Goal: Information Seeking & Learning: Learn about a topic

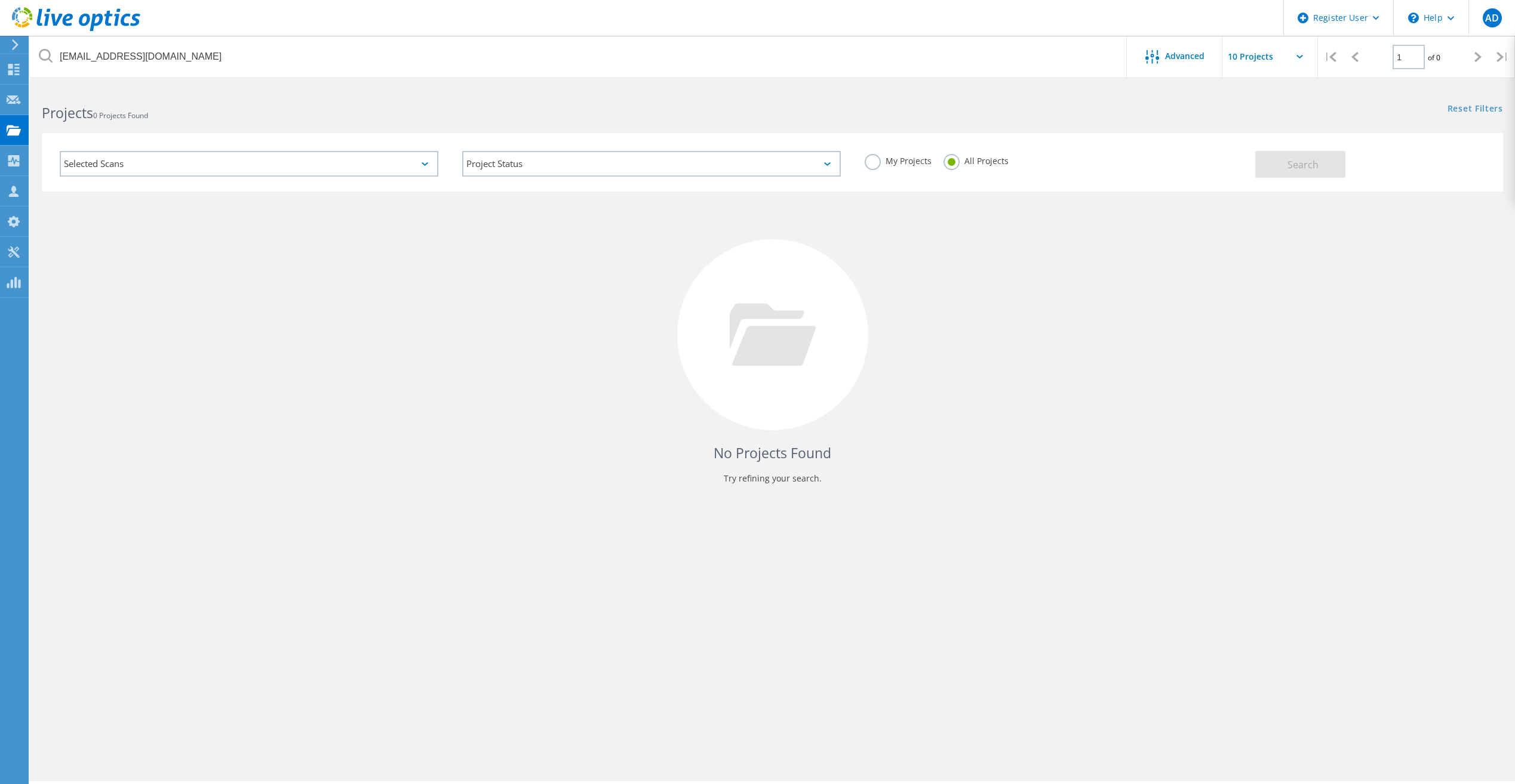
click at [776, 524] on div "nickaucoin@bluedrop.com Advanced | 1 of 0 | Email Address Project Name Company …" at bounding box center [772, 434] width 1485 height 695
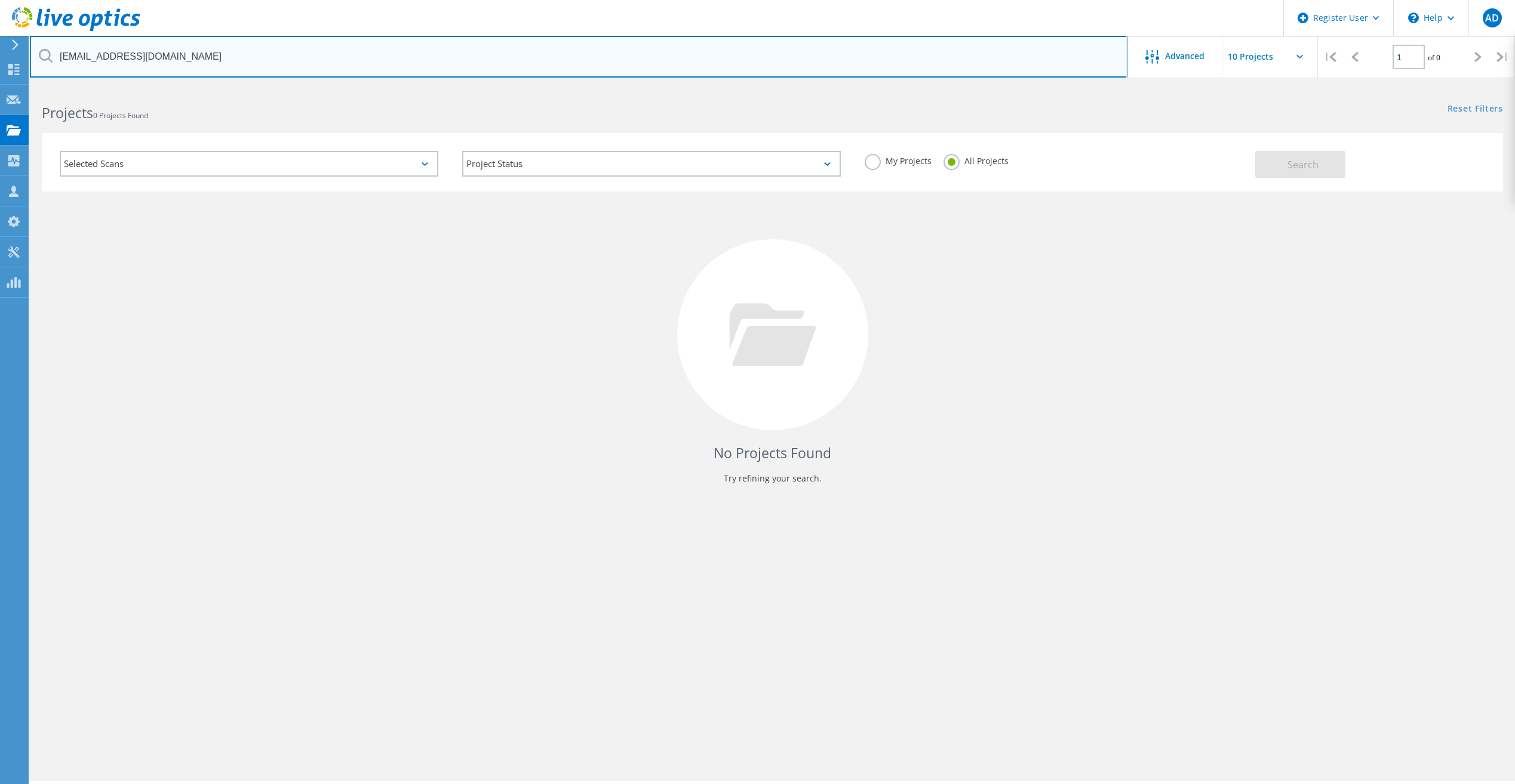
click at [249, 52] on input "[EMAIL_ADDRESS][DOMAIN_NAME]" at bounding box center [579, 57] width 1098 height 42
drag, startPoint x: 244, startPoint y: 57, endPoint x: 51, endPoint y: 57, distance: 193.0
click at [51, 57] on div "[EMAIL_ADDRESS][DOMAIN_NAME]" at bounding box center [578, 57] width 1097 height 42
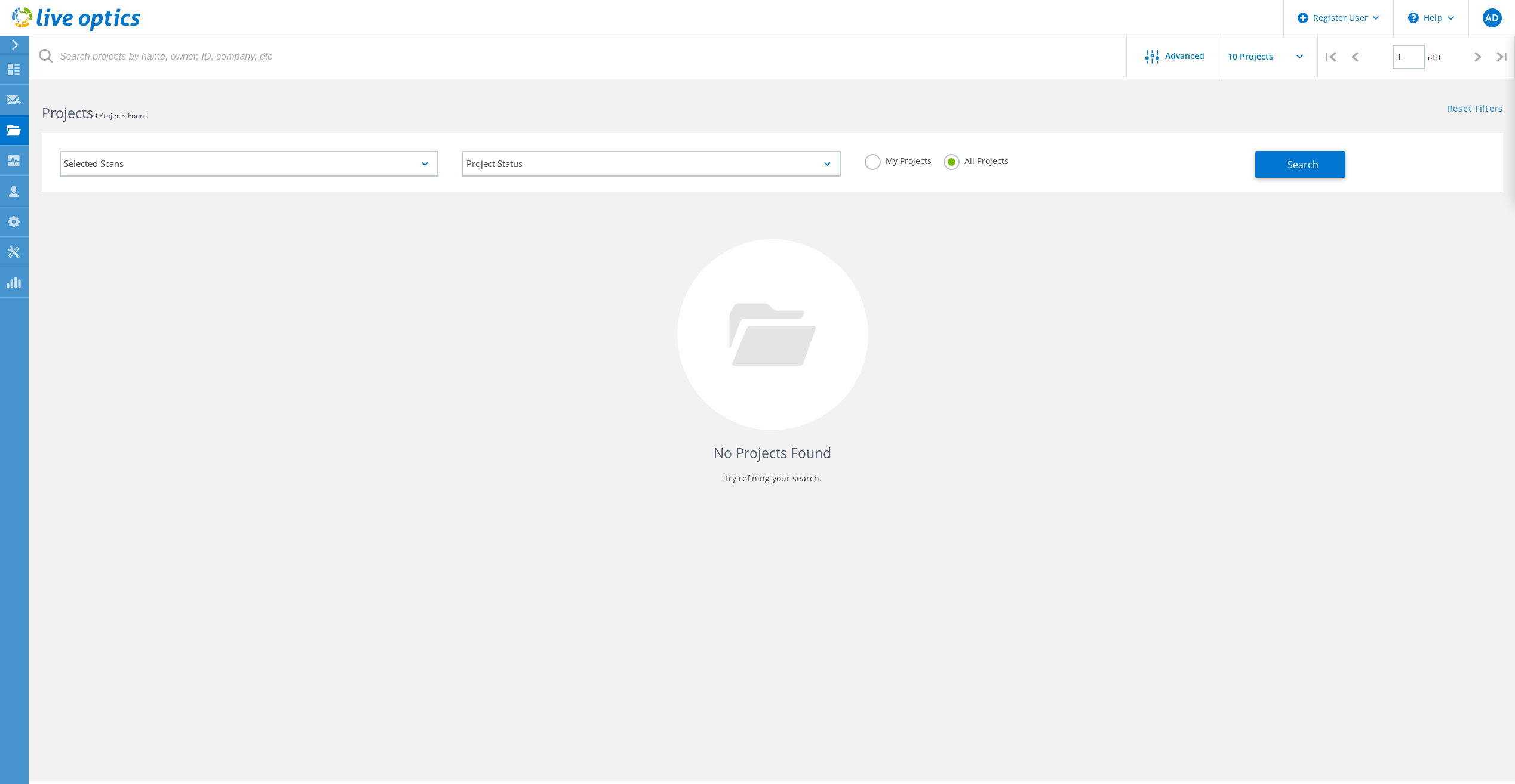
drag, startPoint x: 1182, startPoint y: 58, endPoint x: 1184, endPoint y: 87, distance: 29.1
click at [1182, 57] on span "Advanced" at bounding box center [1185, 56] width 39 height 9
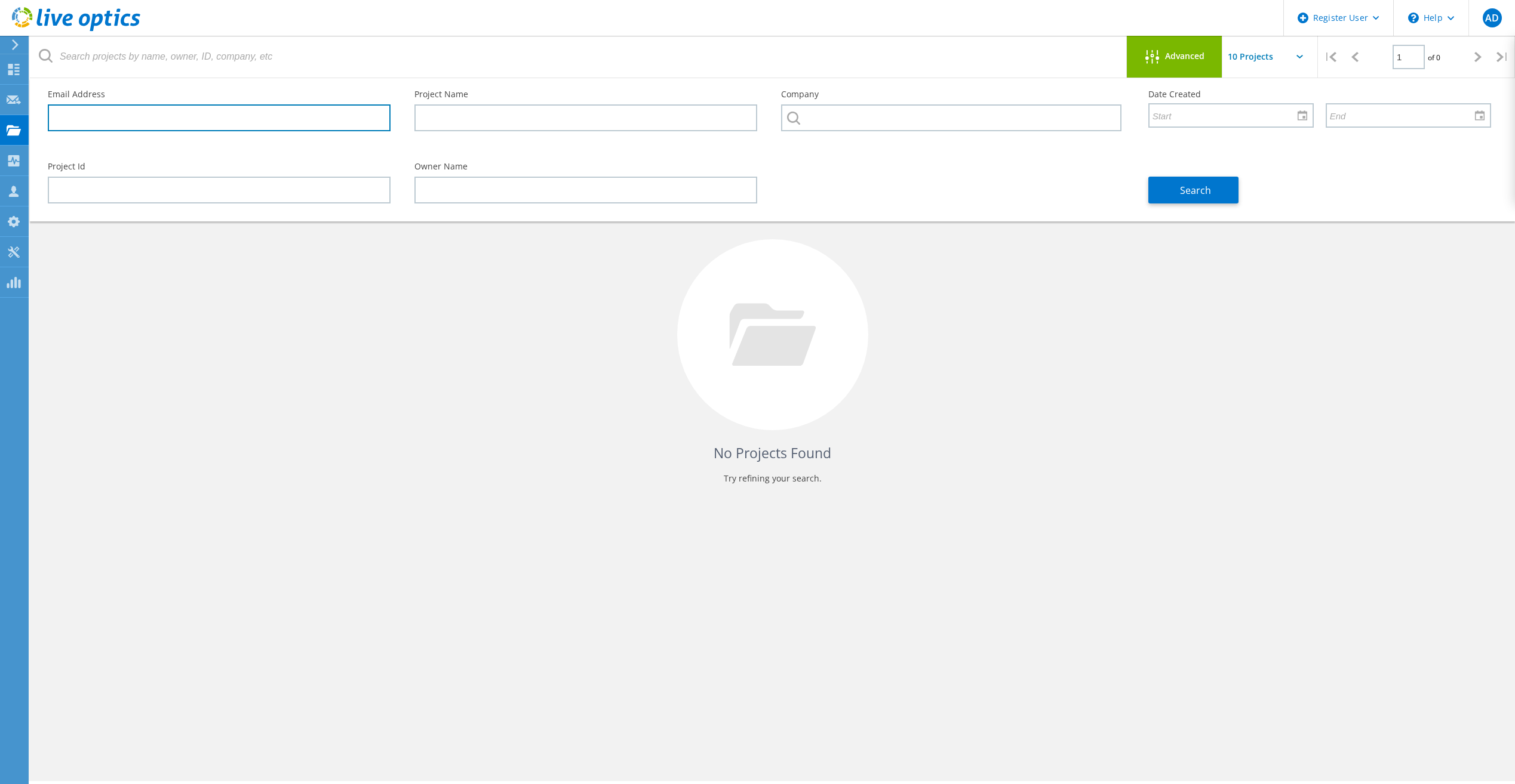
click at [184, 125] on input "text" at bounding box center [219, 118] width 343 height 27
paste input "[EMAIL_ADDRESS][DOMAIN_NAME]"
type input "[EMAIL_ADDRESS][DOMAIN_NAME]"
click at [1161, 172] on div "Search" at bounding box center [1319, 183] width 367 height 65
click at [1164, 180] on button "Search" at bounding box center [1193, 190] width 90 height 27
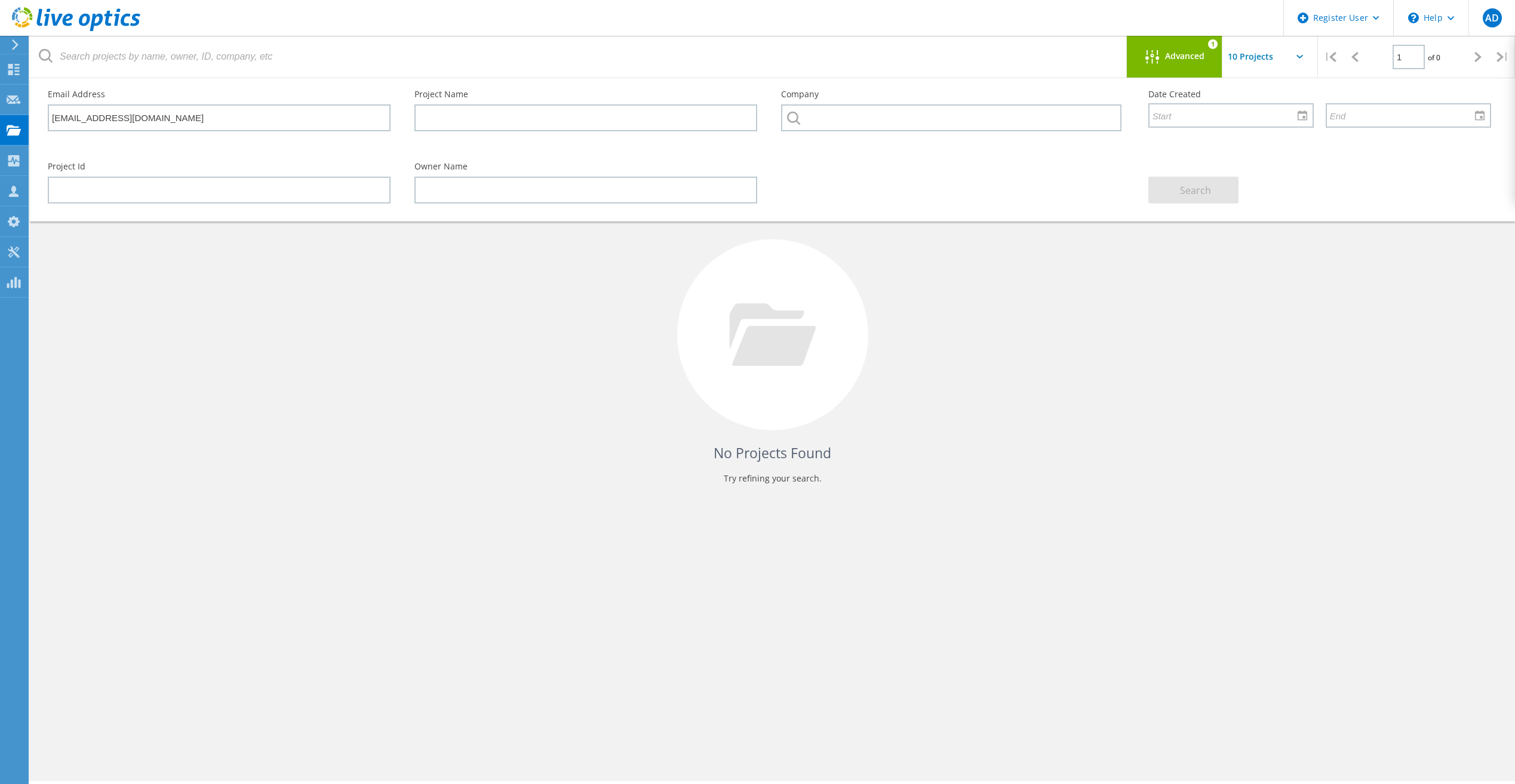
click at [1199, 358] on div "No Projects Found Try refining your search." at bounding box center [772, 346] width 1461 height 309
click at [1235, 53] on input "text" at bounding box center [1282, 57] width 119 height 42
click at [205, 133] on div "Email Address nickaucoin@bluedrop.com" at bounding box center [219, 111] width 367 height 65
click at [255, 322] on div "No Projects Found Try refining your search." at bounding box center [772, 346] width 1461 height 309
click at [1176, 57] on span "Advanced" at bounding box center [1185, 56] width 39 height 9
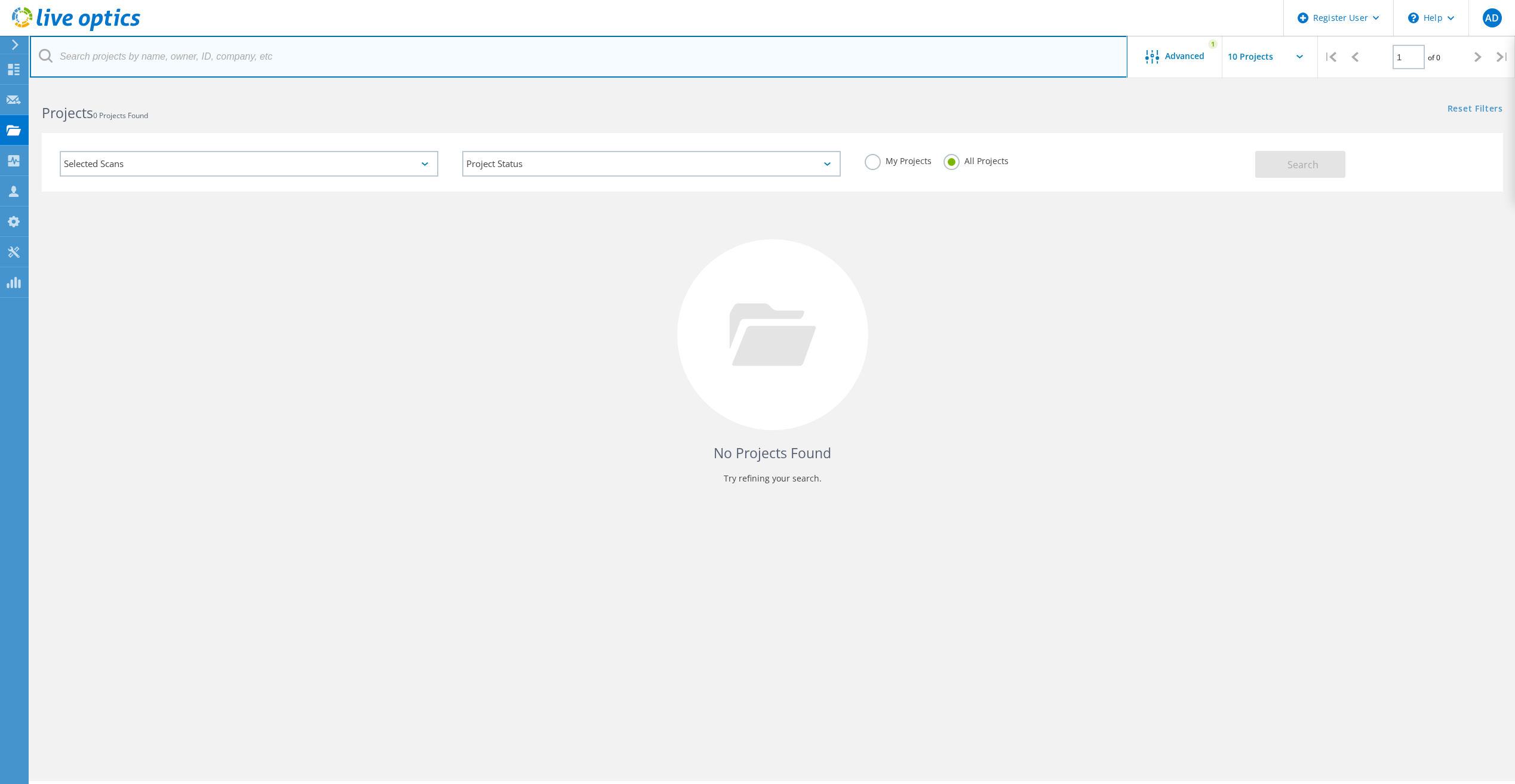
click at [101, 75] on input "text" at bounding box center [579, 57] width 1098 height 42
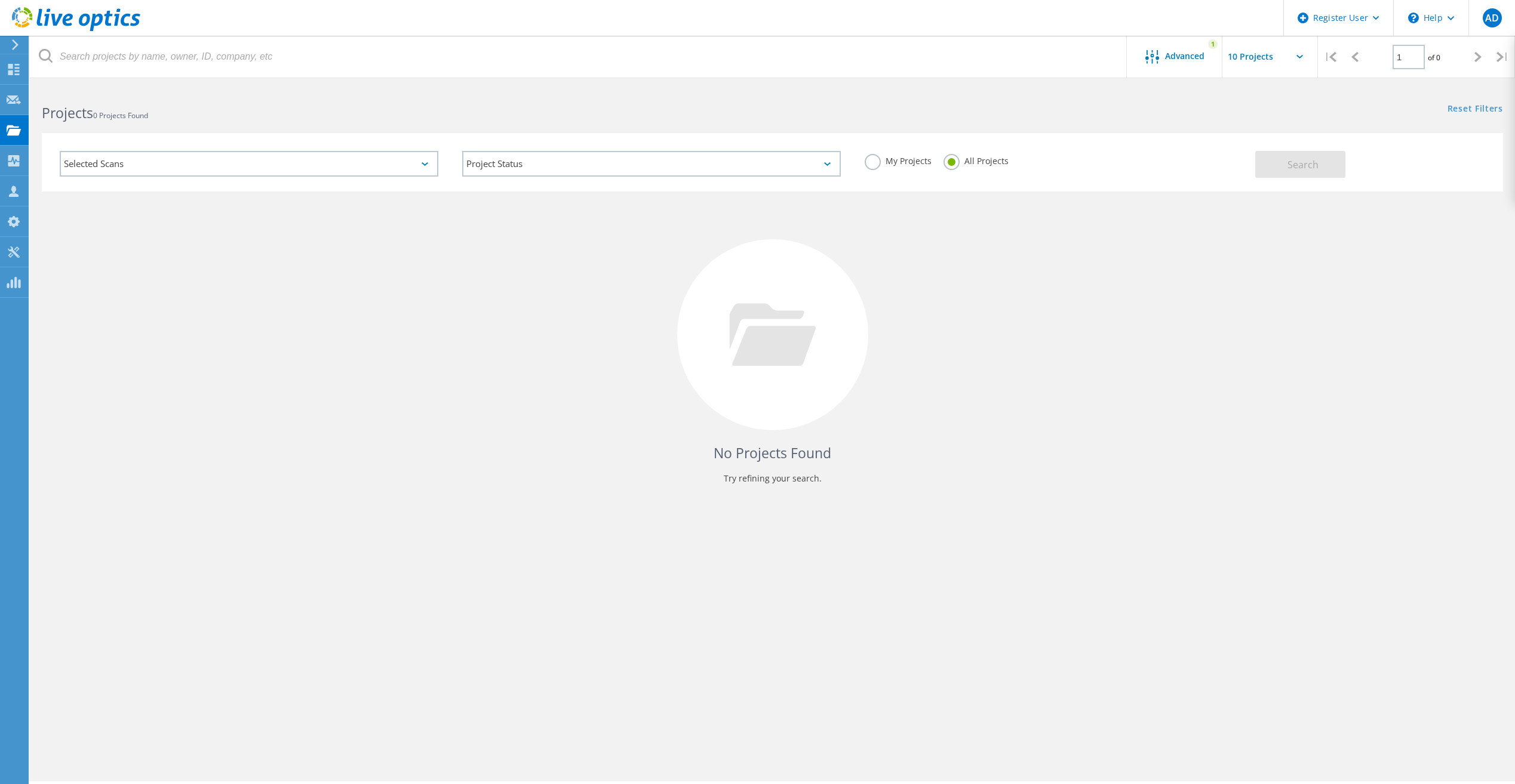
click at [138, 165] on div "Selected Scans" at bounding box center [249, 164] width 379 height 26
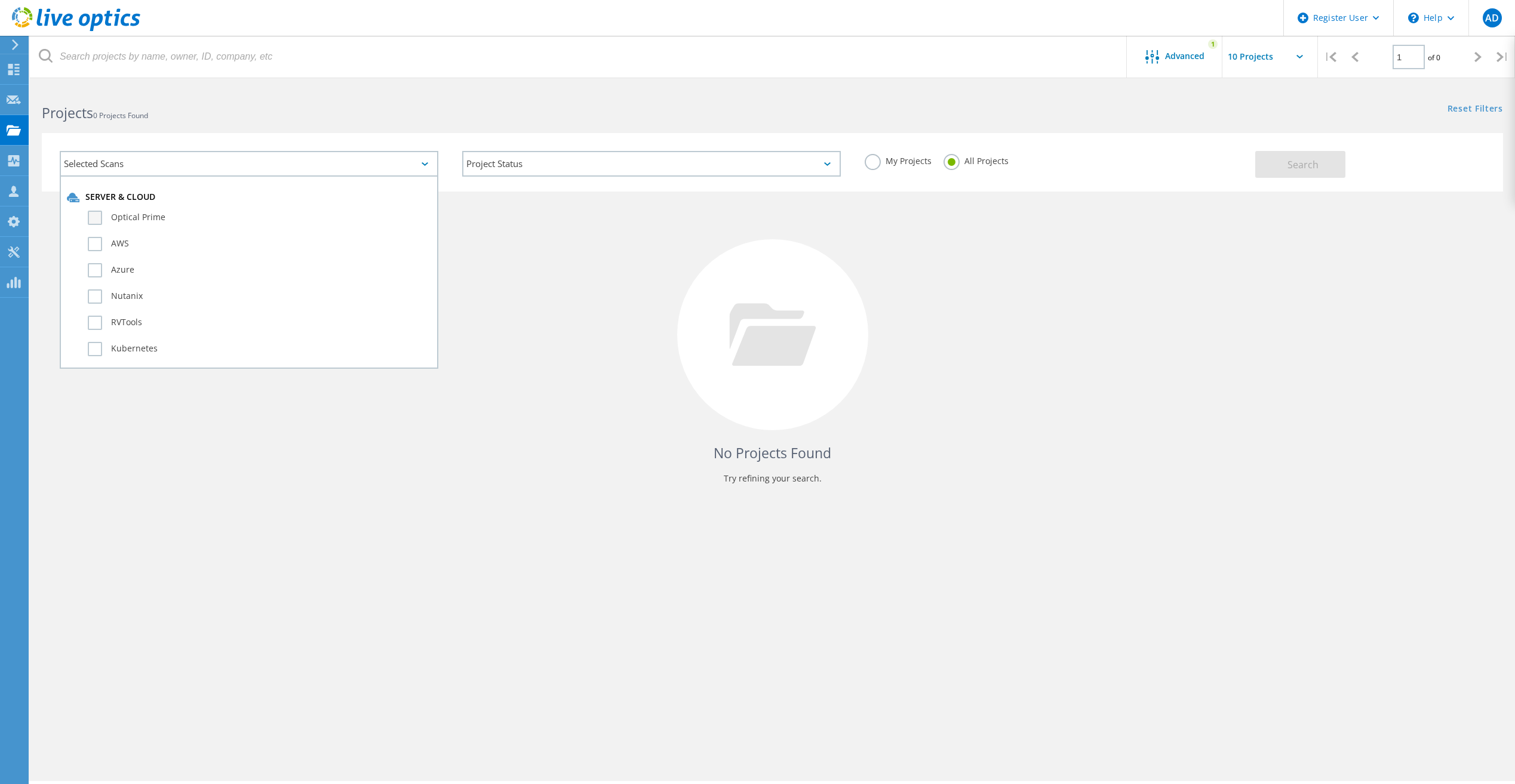
click at [100, 210] on label "Optical Prime" at bounding box center [259, 217] width 343 height 14
click at [0, 0] on input "Optical Prime" at bounding box center [0, 0] width 0 height 0
drag, startPoint x: 549, startPoint y: 275, endPoint x: 596, endPoint y: 288, distance: 48.8
click at [550, 275] on div "No Projects Found Try refining your search." at bounding box center [772, 346] width 1461 height 309
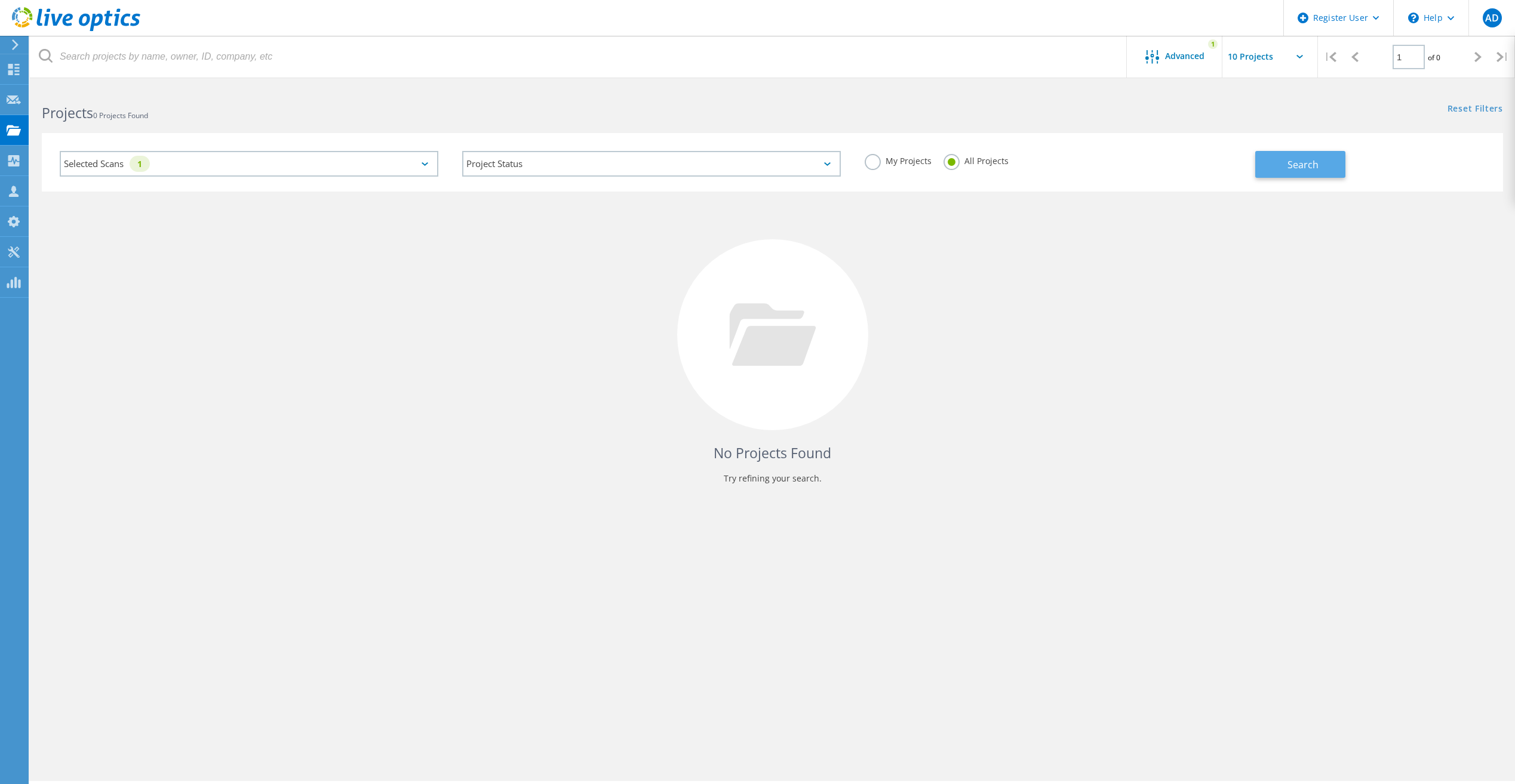
click at [1314, 168] on span "Search" at bounding box center [1303, 165] width 31 height 13
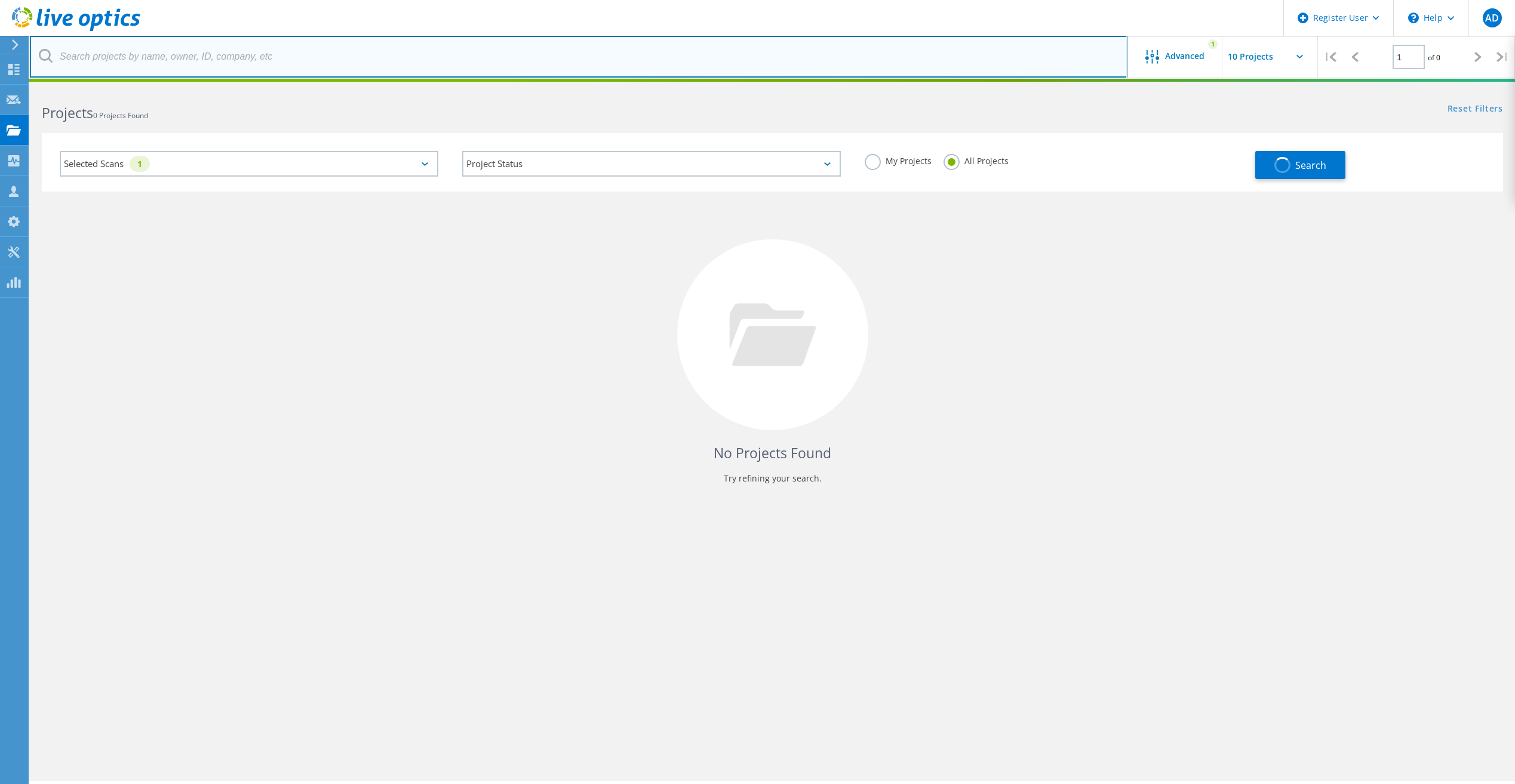
click at [133, 61] on input "text" at bounding box center [579, 57] width 1098 height 42
paste input "[EMAIL_ADDRESS][DOMAIN_NAME]"
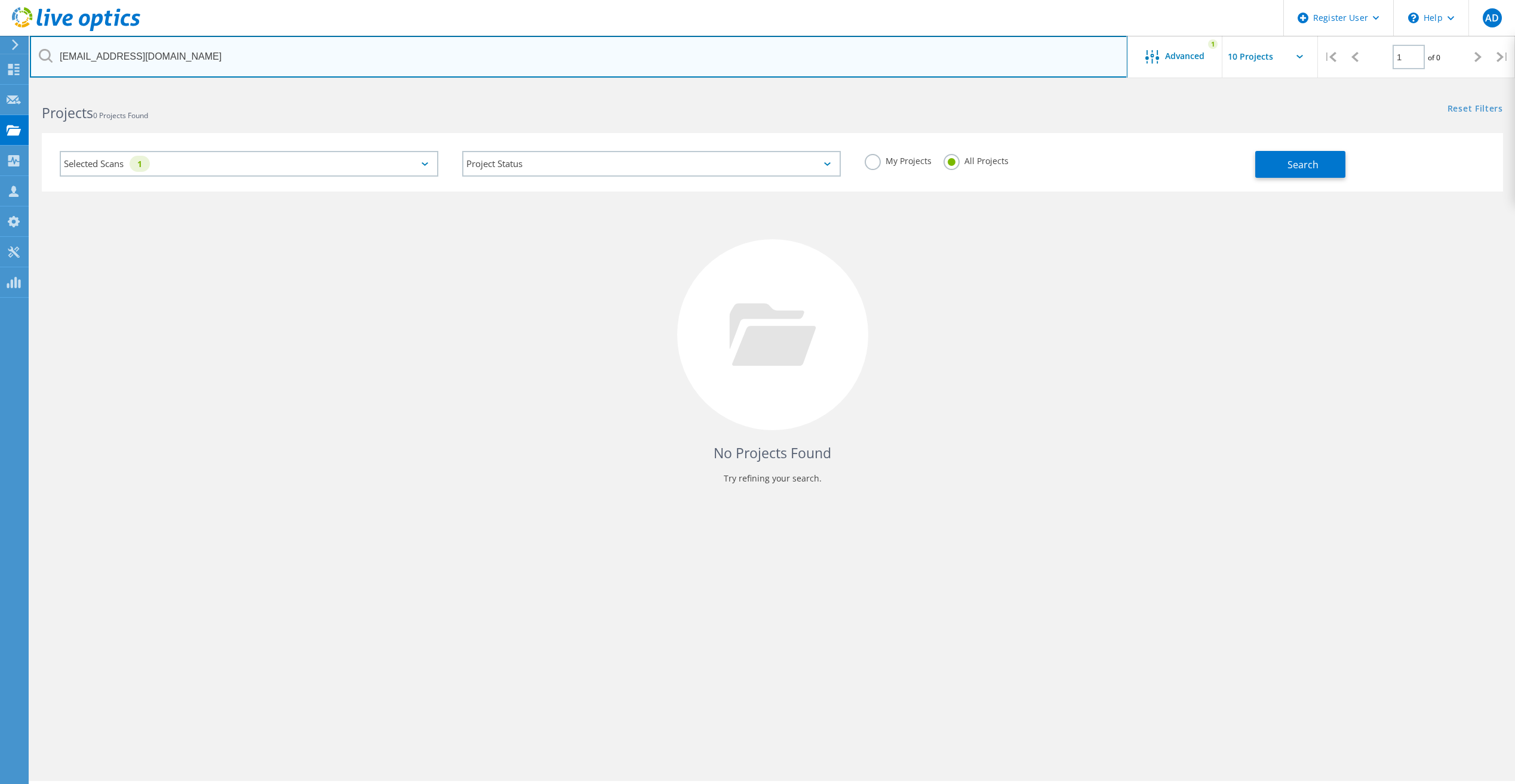
type input "[EMAIL_ADDRESS][DOMAIN_NAME]"
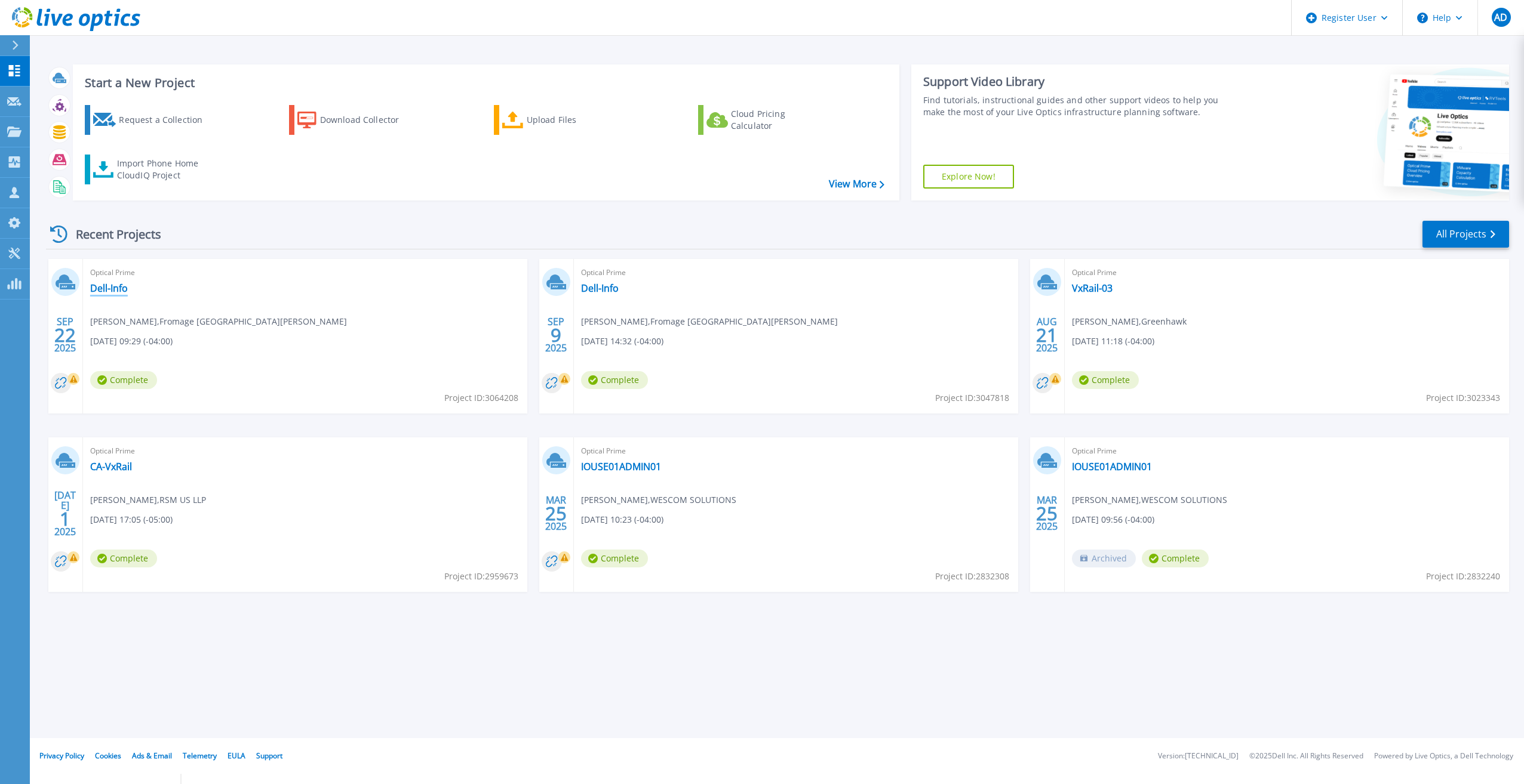
drag, startPoint x: 113, startPoint y: 286, endPoint x: 153, endPoint y: 292, distance: 40.4
click at [113, 286] on link "Dell-Info" at bounding box center [108, 289] width 37 height 12
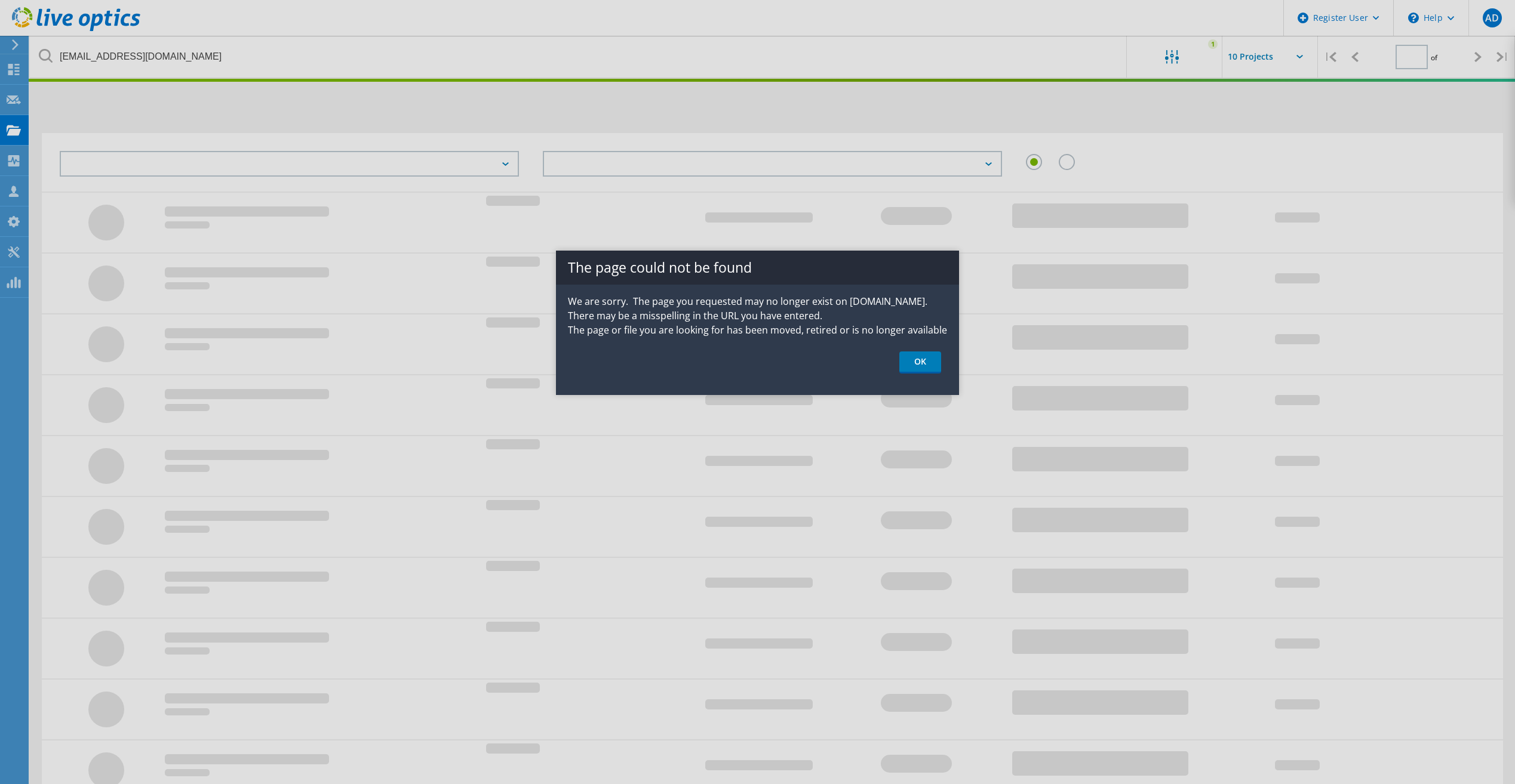
type input "1"
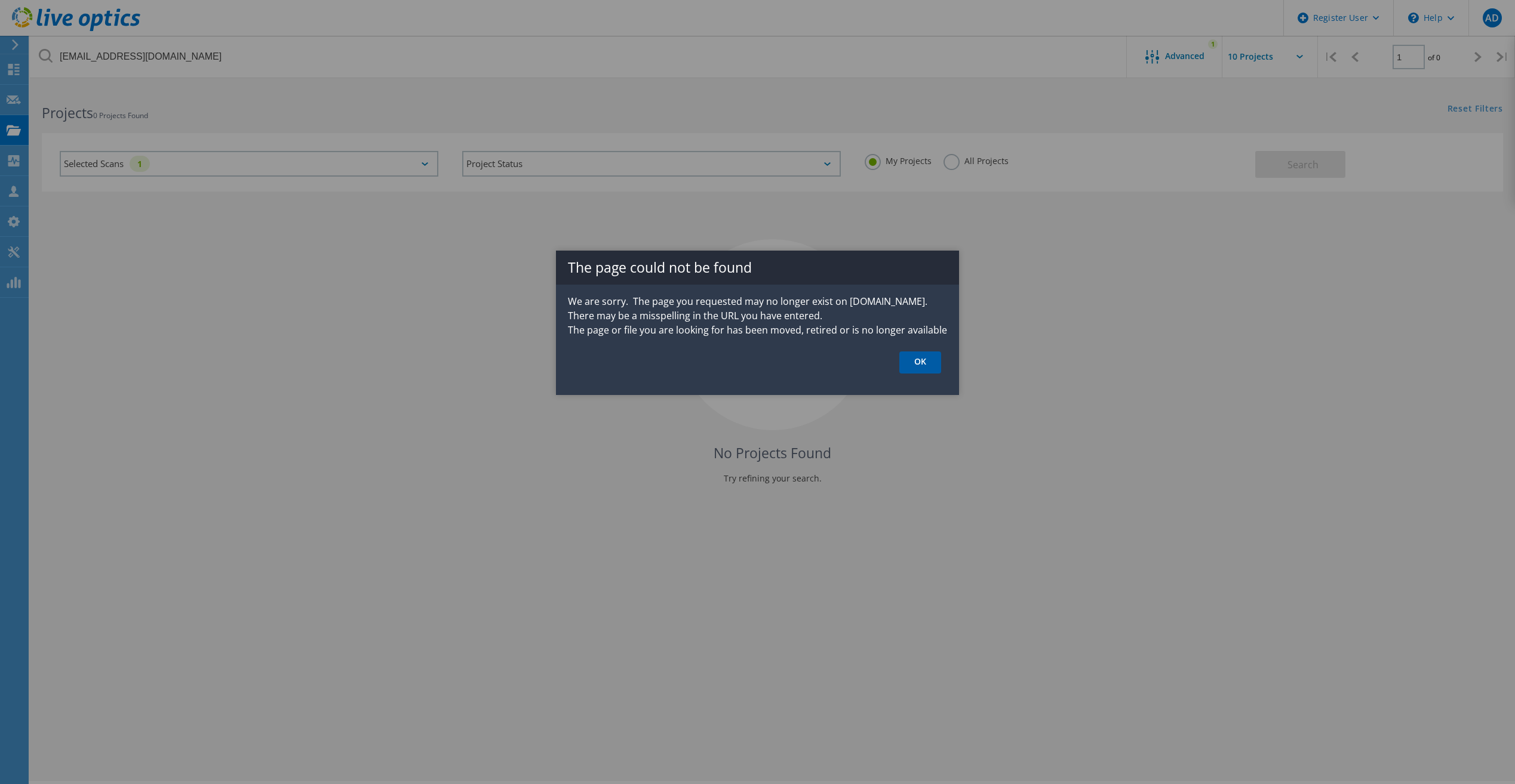
click at [929, 367] on link "OK" at bounding box center [920, 363] width 42 height 22
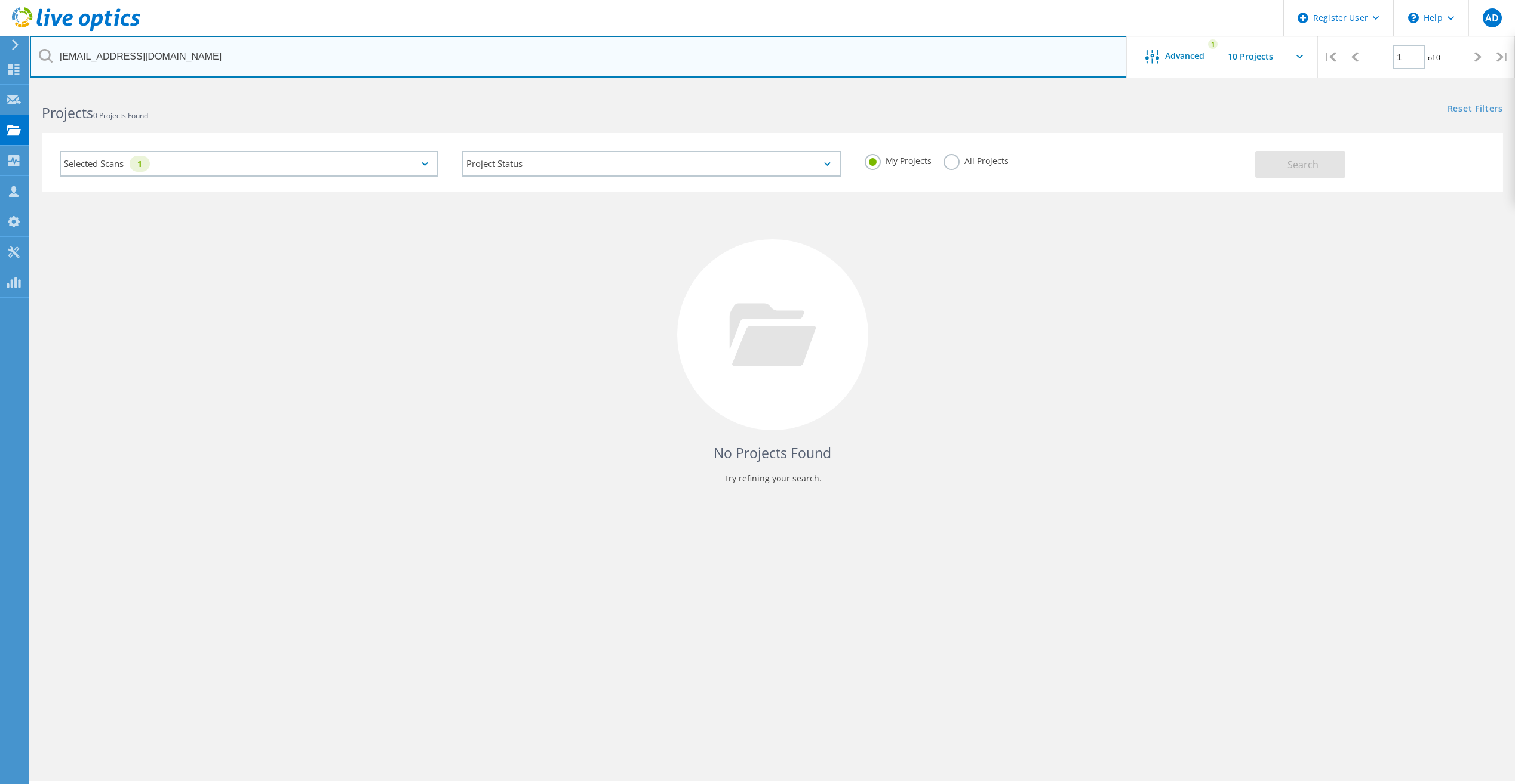
click at [187, 61] on input "nickaucoin@bluedrop.com" at bounding box center [579, 57] width 1098 height 42
drag, startPoint x: 240, startPoint y: 52, endPoint x: 58, endPoint y: 53, distance: 182.0
click at [58, 53] on input "nickaucoin@bluedrop.com" at bounding box center [579, 57] width 1098 height 42
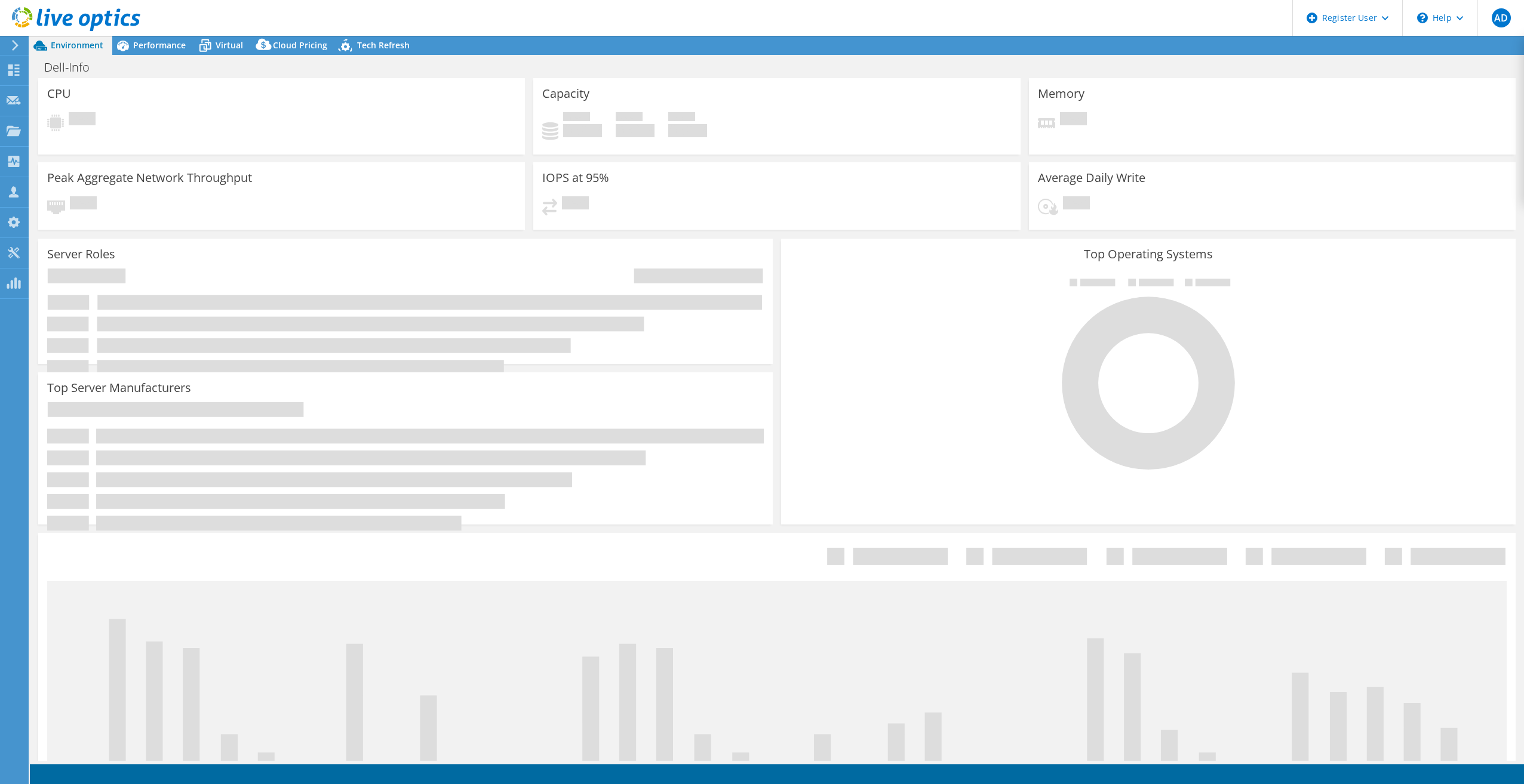
select select "USD"
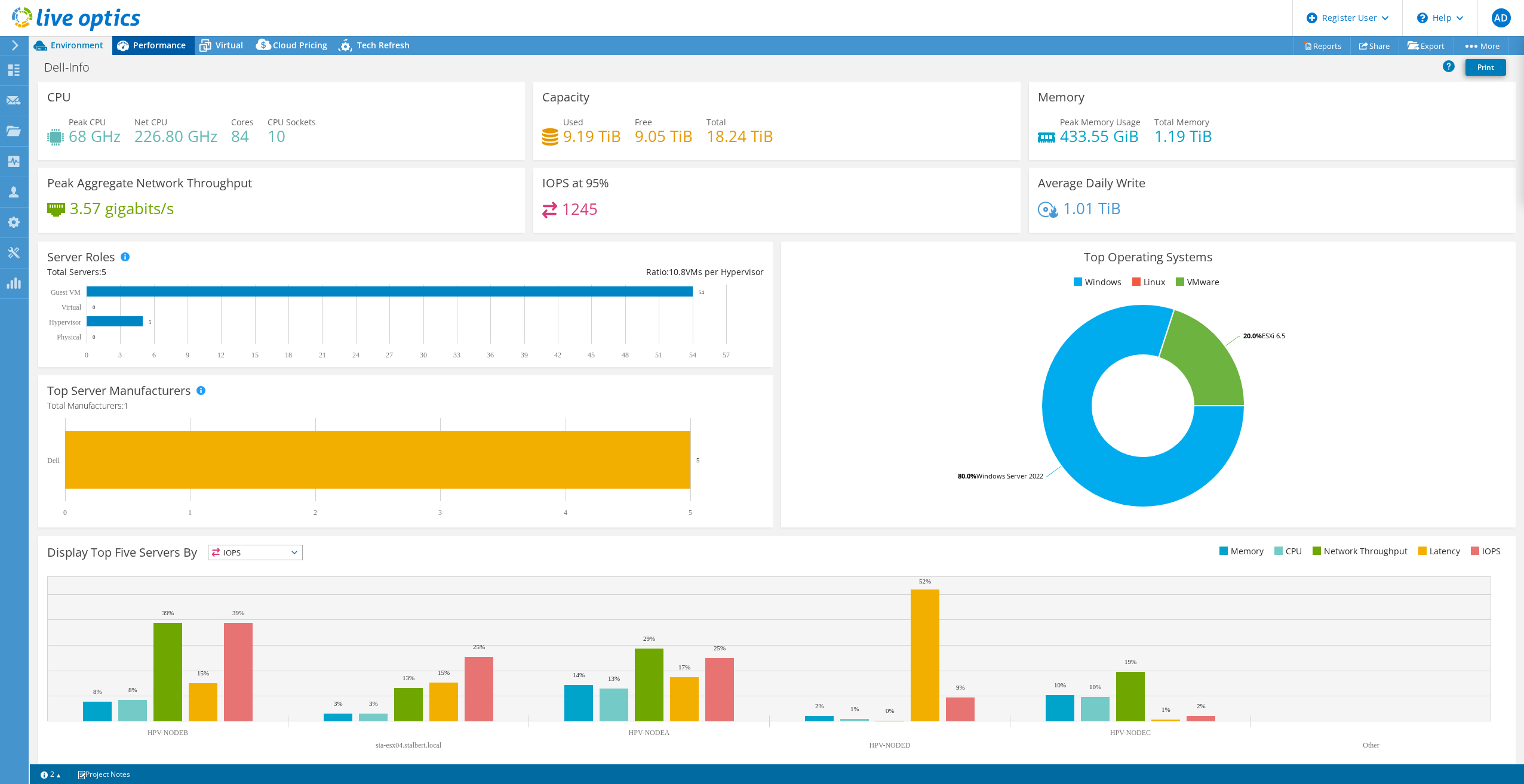
click at [157, 44] on span "Performance" at bounding box center [160, 45] width 53 height 12
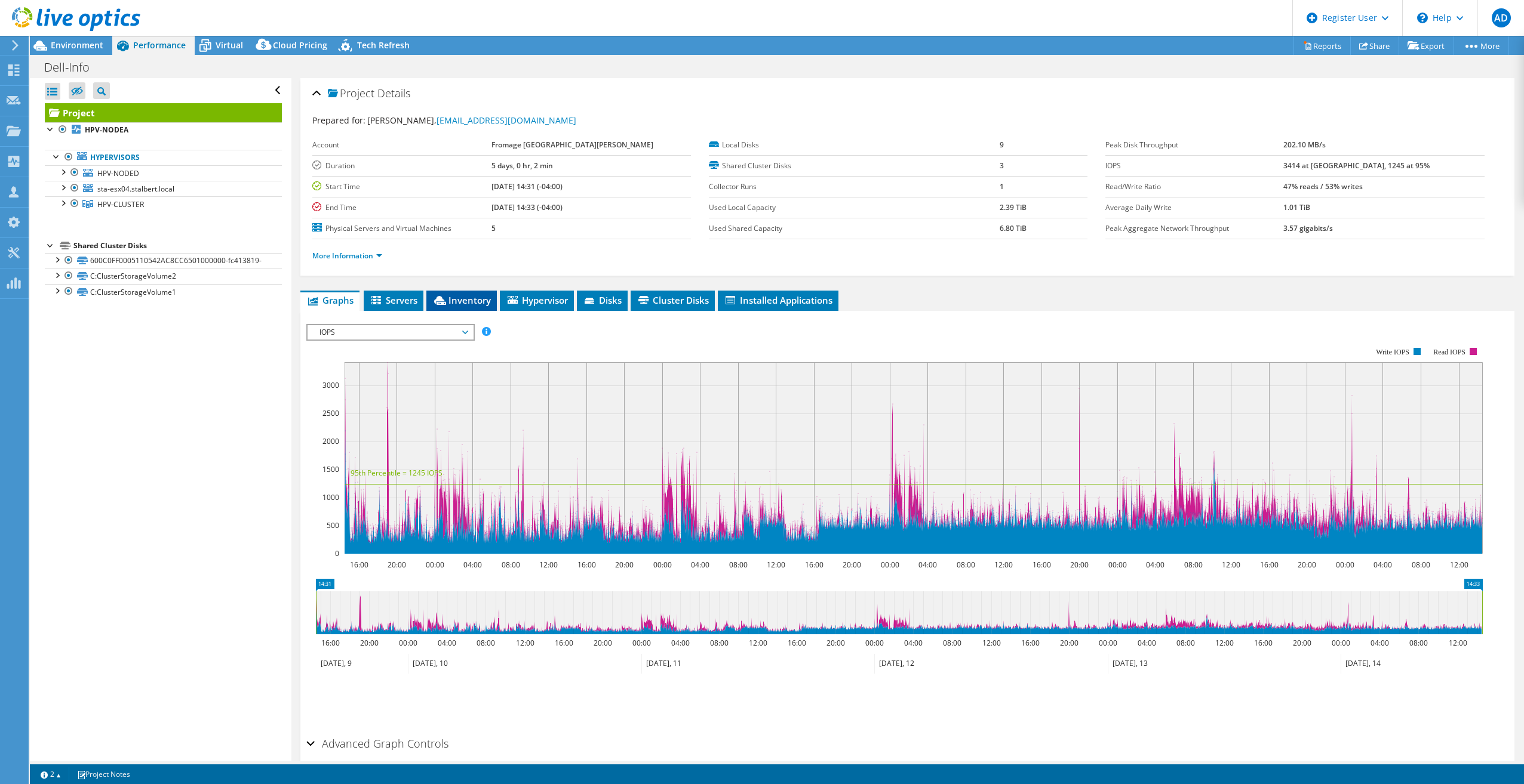
click at [446, 298] on icon at bounding box center [440, 300] width 12 height 9
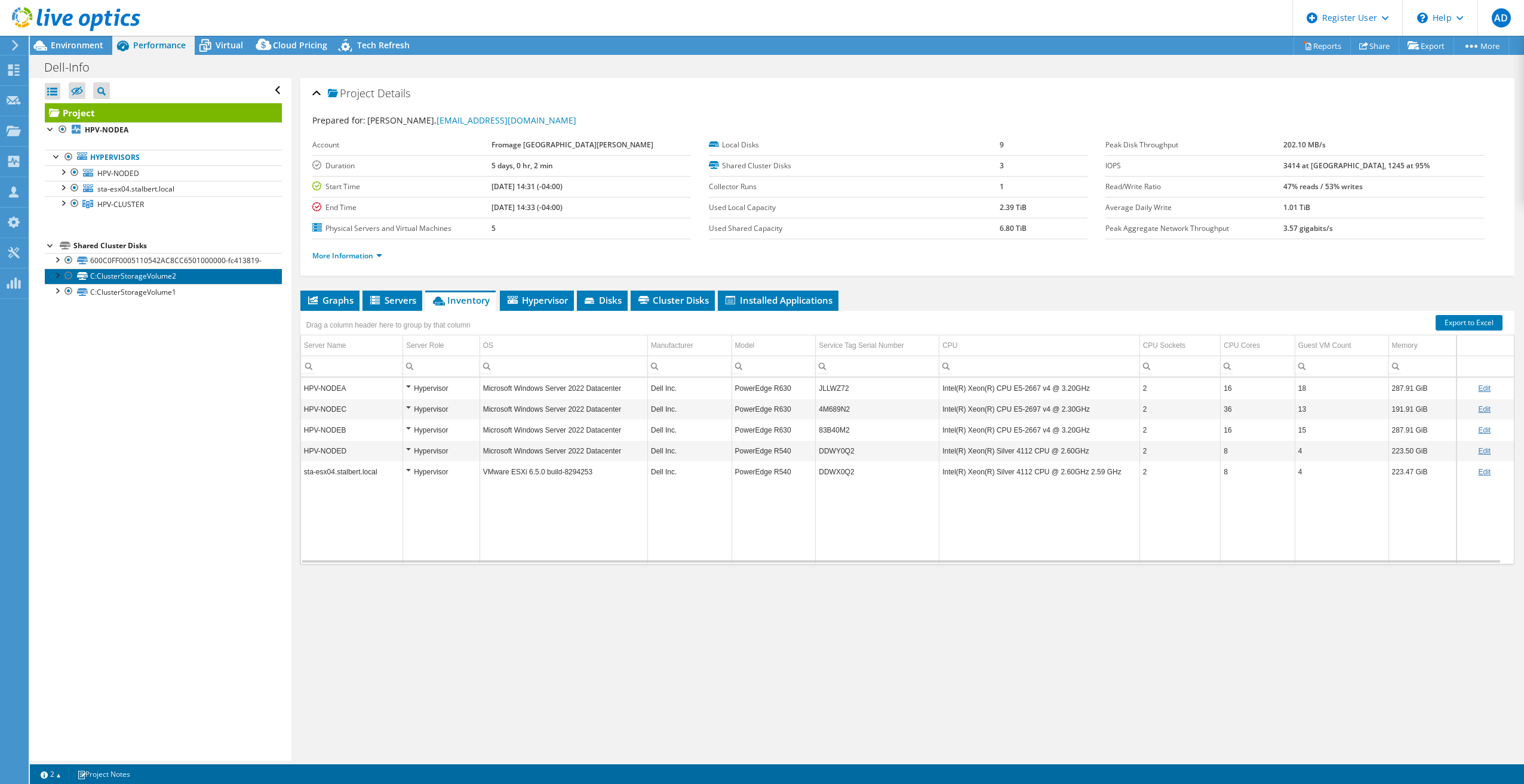
click at [149, 278] on link "C:ClusterStorageVolume2" at bounding box center [163, 276] width 237 height 15
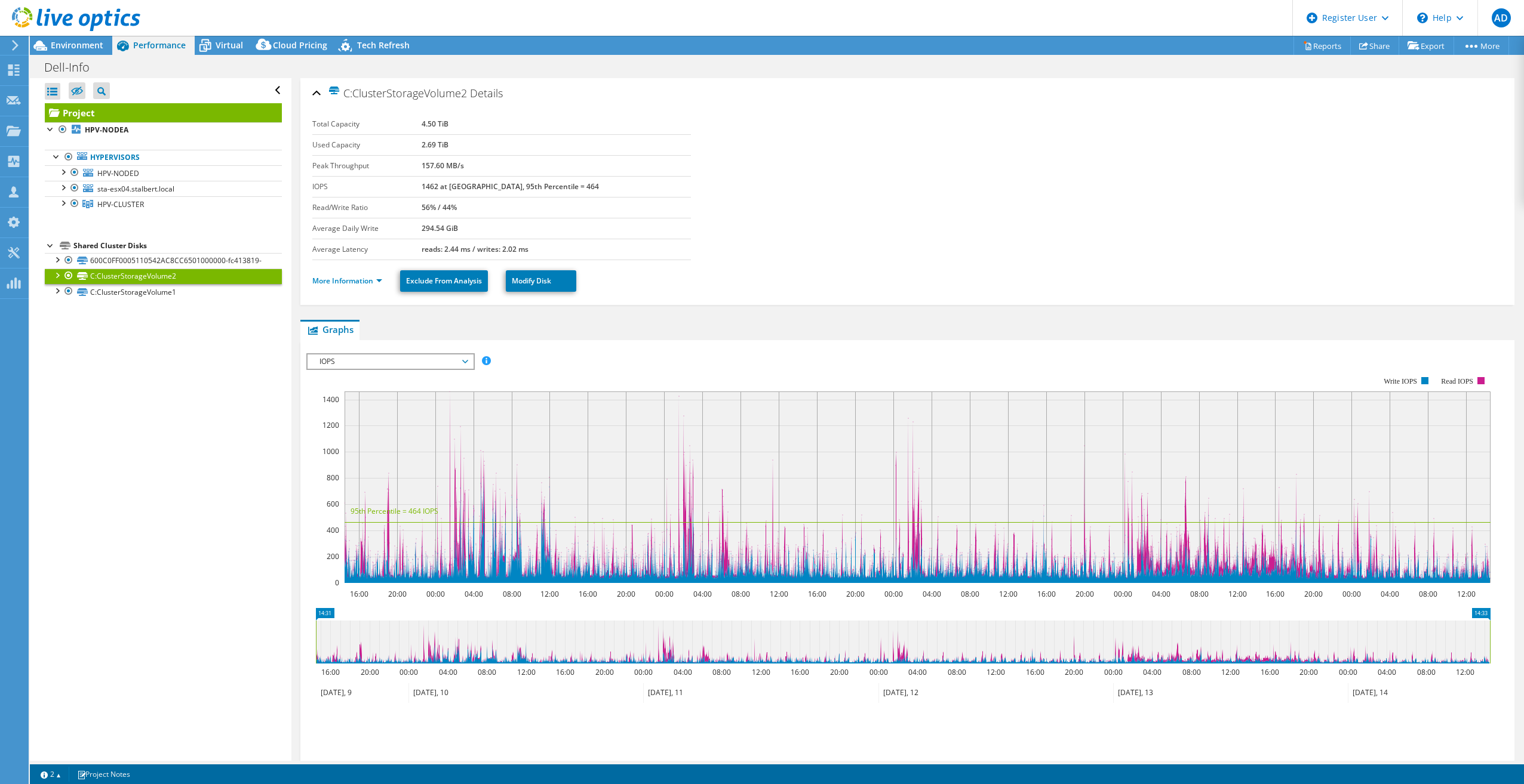
click at [58, 278] on div at bounding box center [57, 275] width 12 height 12
click at [210, 306] on link "C:ClusterStorageVolume2 | HPV-NODEB" at bounding box center [163, 307] width 237 height 15
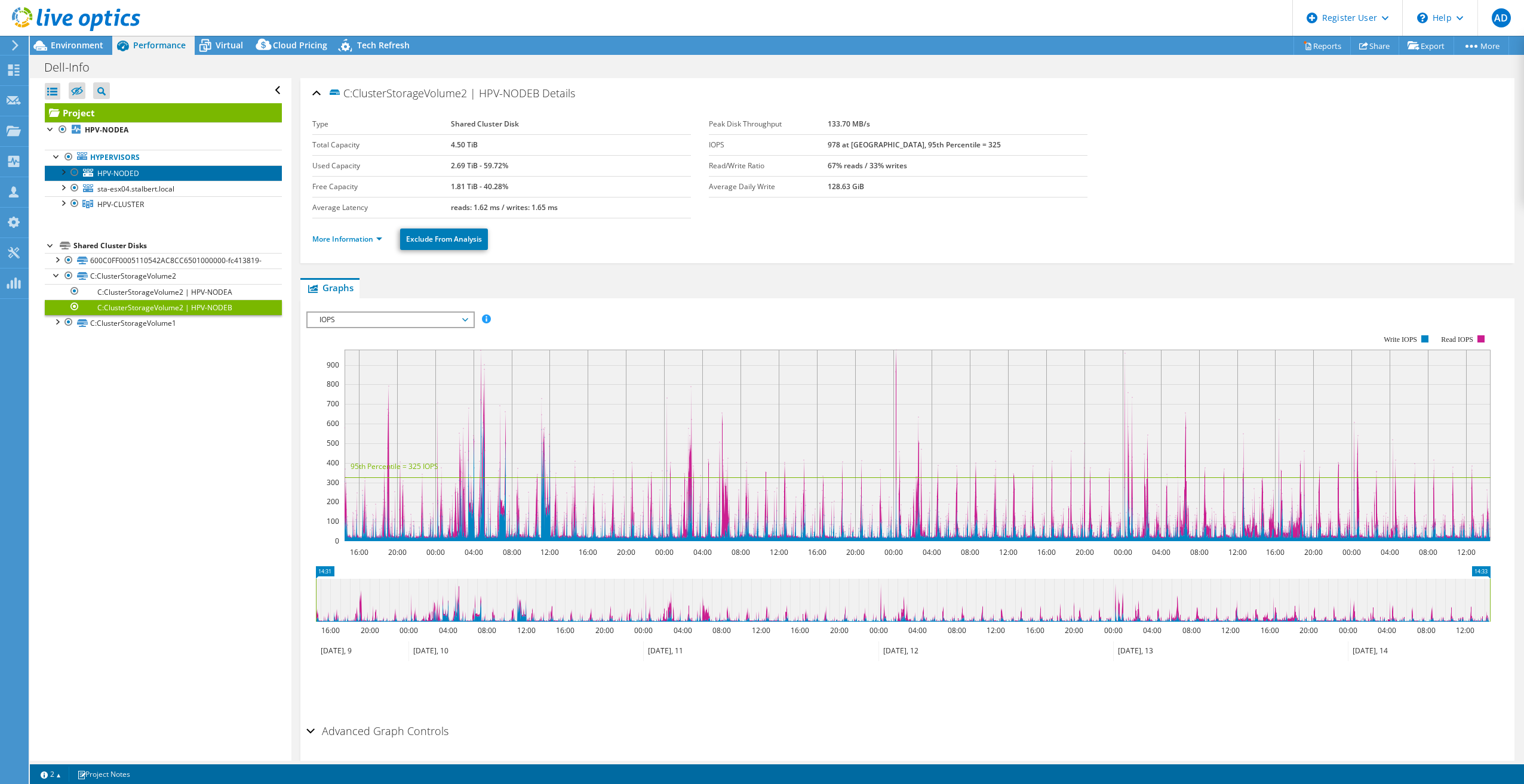
click at [154, 169] on link "HPV-NODED" at bounding box center [163, 172] width 237 height 15
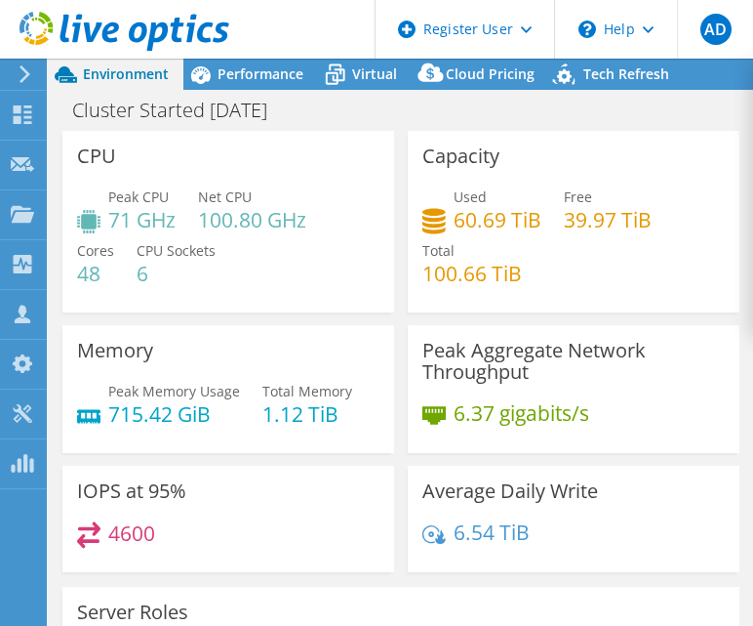
select select "USD"
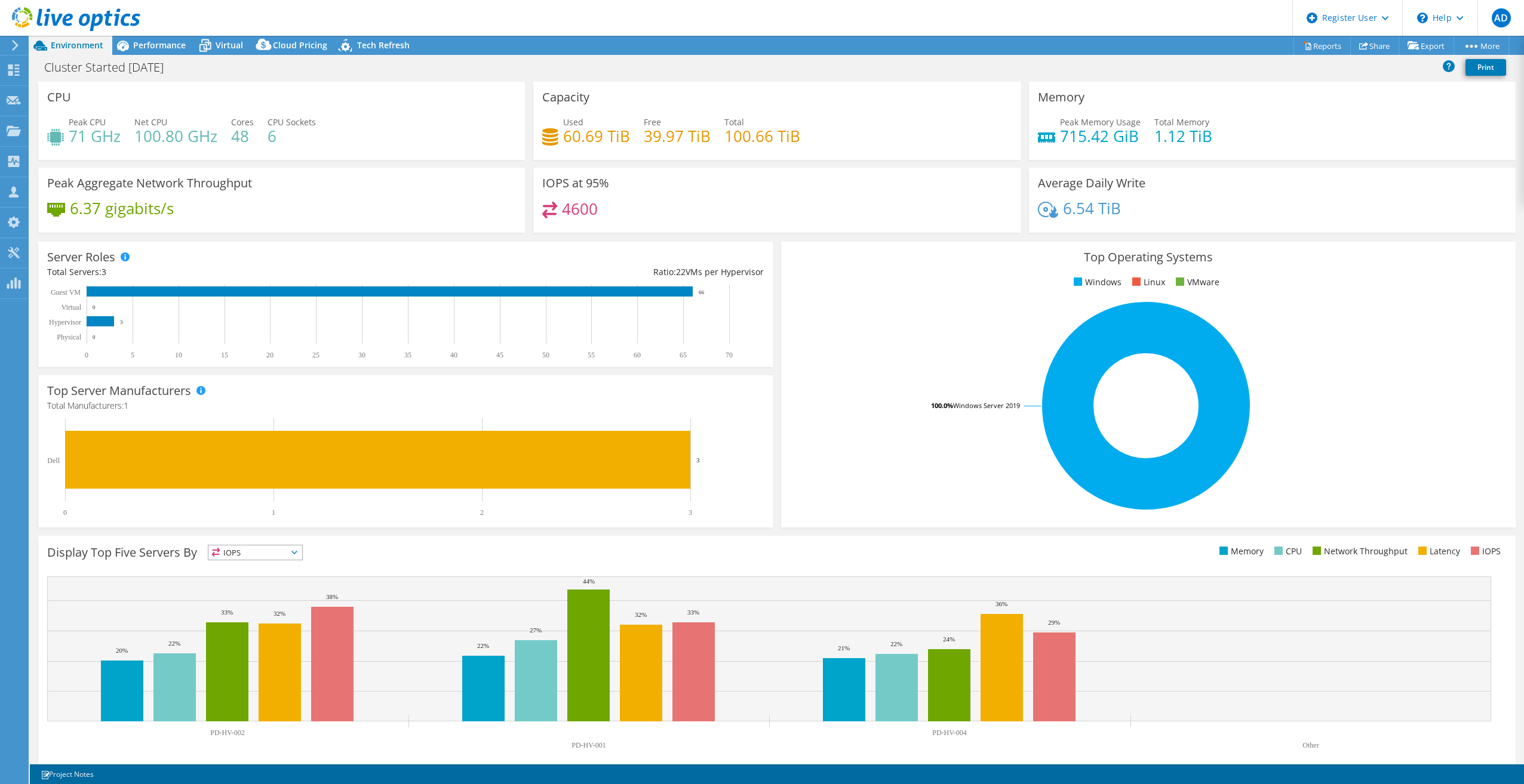
drag, startPoint x: 779, startPoint y: 552, endPoint x: 786, endPoint y: 553, distance: 7.1
click at [460, 382] on ul "Memory CPU Network Throughput Latency IOPS" at bounding box center [1142, 552] width 730 height 13
